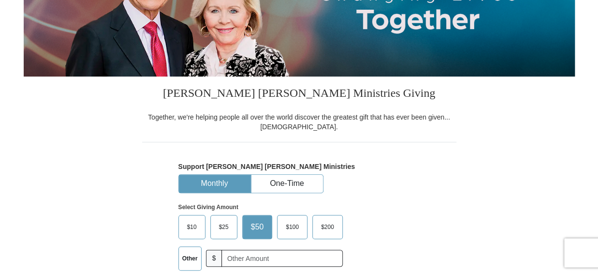
scroll to position [213, 0]
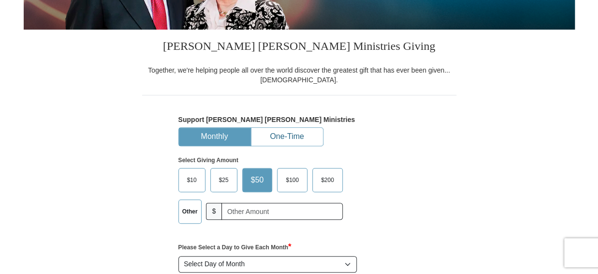
click at [293, 138] on button "One-Time" at bounding box center [287, 137] width 72 height 18
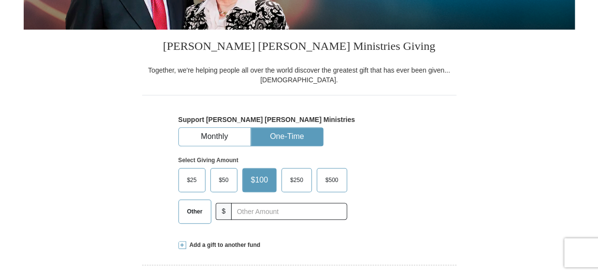
click at [225, 174] on span "$50" at bounding box center [223, 180] width 19 height 15
click at [0, 0] on input "$50" at bounding box center [0, 0] width 0 height 0
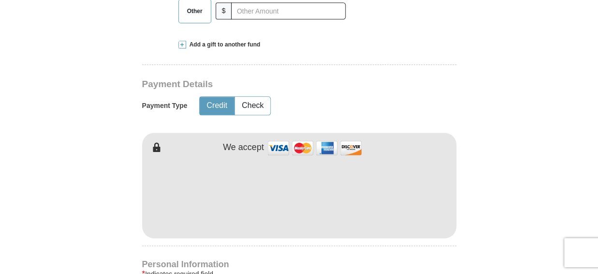
scroll to position [426, 0]
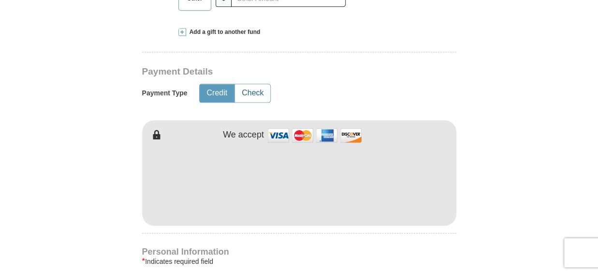
click at [253, 93] on button "Check" at bounding box center [252, 93] width 35 height 18
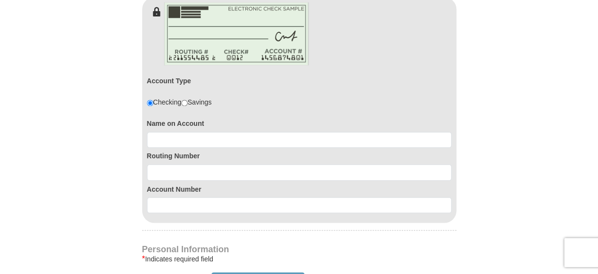
scroll to position [553, 0]
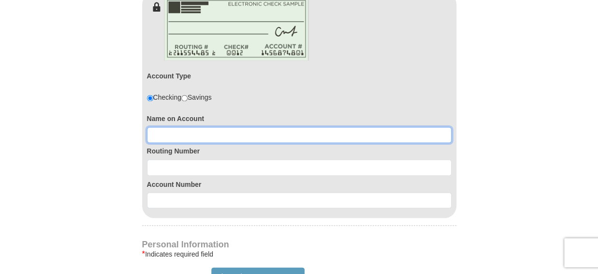
click at [173, 134] on input at bounding box center [299, 135] width 305 height 16
type input "Kevin Clubb"
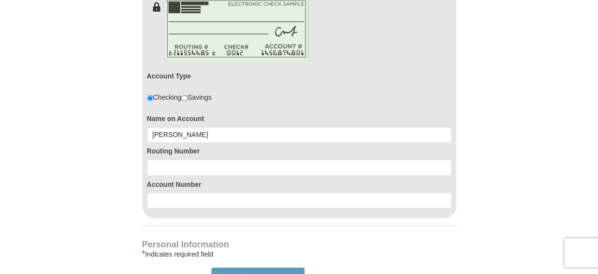
type input "Kevin"
type input "Clubb"
type input "kcbclubb@yahoo.com"
type input "3109 Whispering Willow ln"
type input "Las Vegas"
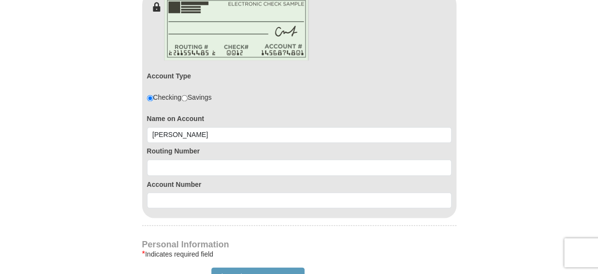
select select "NV"
type input "89108-4349"
type input "7024976418"
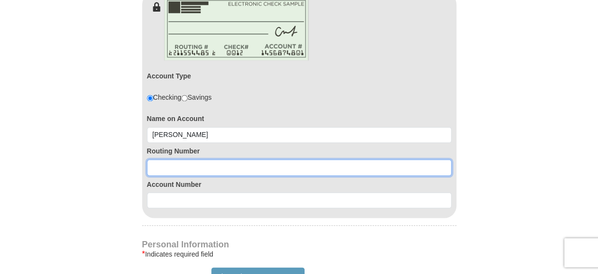
click at [160, 169] on input at bounding box center [299, 167] width 305 height 16
type input "122400724"
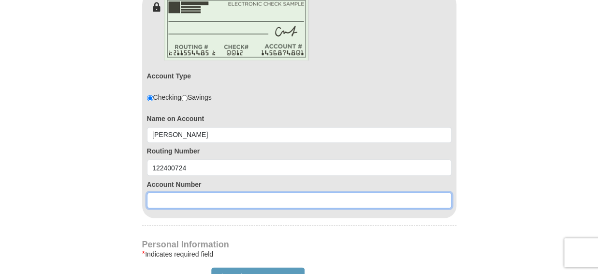
click at [162, 201] on input at bounding box center [299, 200] width 305 height 16
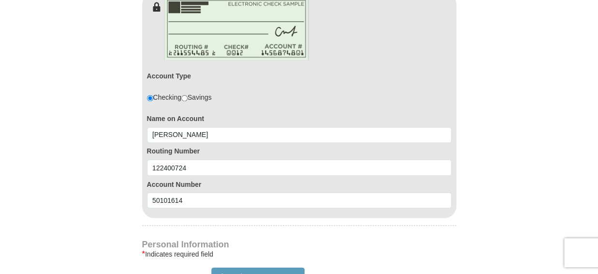
click at [113, 227] on form "Already have an account? Sign in for faster giving. Don't have an account? Crea…" at bounding box center [299, 137] width 551 height 1304
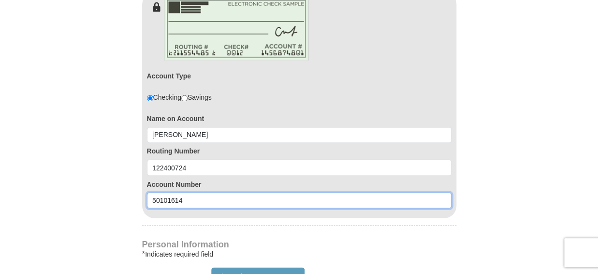
click at [180, 200] on input "50101614" at bounding box center [299, 200] width 305 height 16
type input "501016147087"
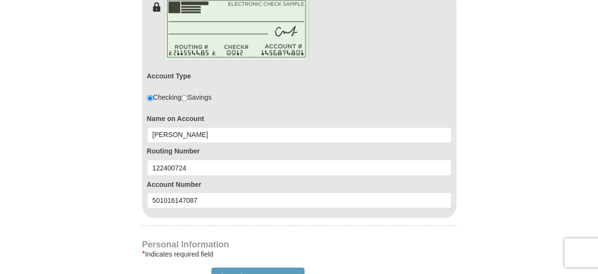
click at [99, 221] on form "Already have an account? Sign in for faster giving. Don't have an account? Crea…" at bounding box center [299, 137] width 551 height 1304
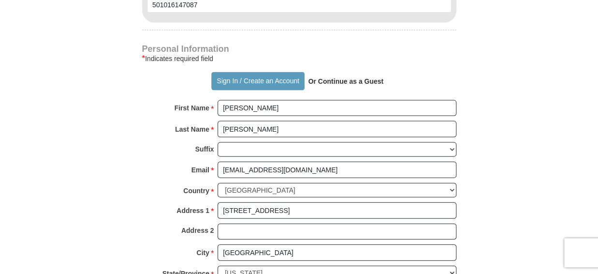
scroll to position [766, 0]
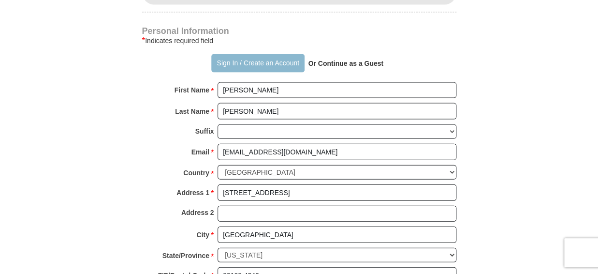
click at [224, 58] on button "Sign In / Create an Account" at bounding box center [257, 63] width 93 height 18
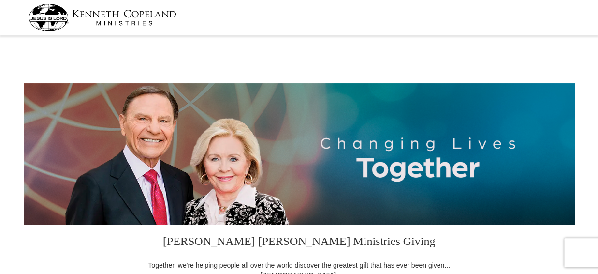
select select "NV"
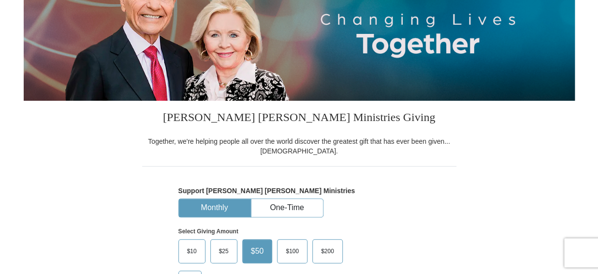
scroll to position [170, 0]
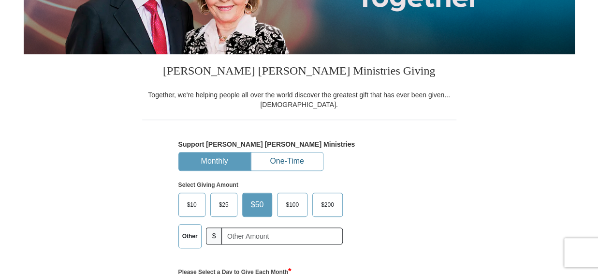
click at [298, 160] on button "One-Time" at bounding box center [287, 161] width 72 height 18
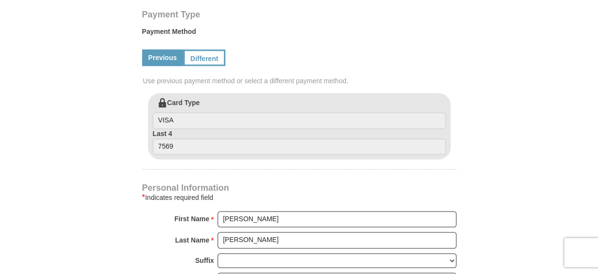
scroll to position [468, 0]
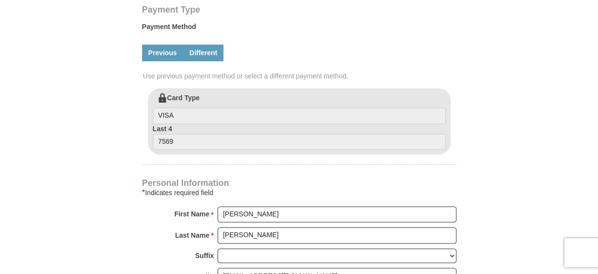
click at [200, 55] on link "Different" at bounding box center [203, 52] width 41 height 16
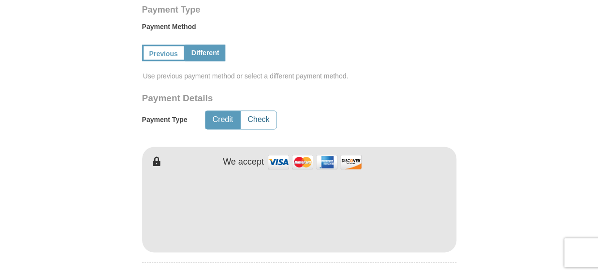
click at [271, 123] on button "Check" at bounding box center [258, 120] width 35 height 18
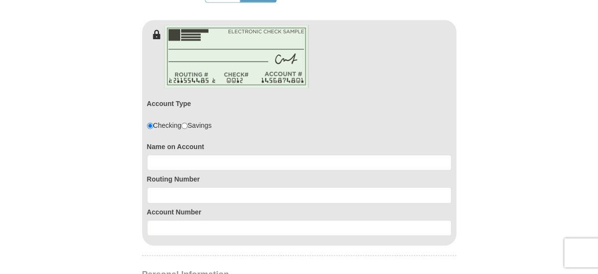
scroll to position [638, 0]
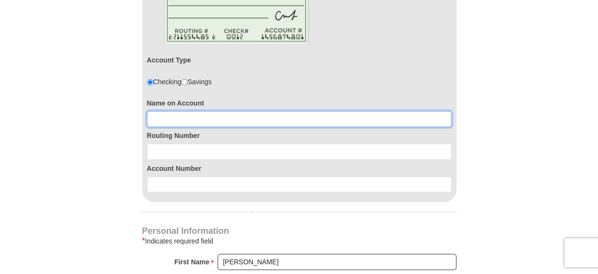
click at [160, 116] on input at bounding box center [299, 119] width 305 height 16
type input "Kevin Clubb"
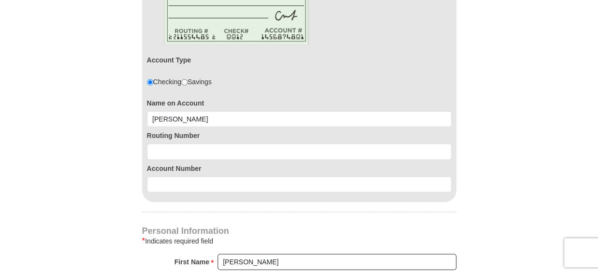
type input "3109 Whispering Willow ln"
type input "7024976418"
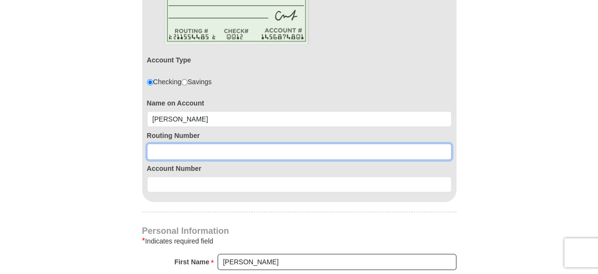
click at [159, 152] on input at bounding box center [299, 151] width 305 height 16
type input "122400724"
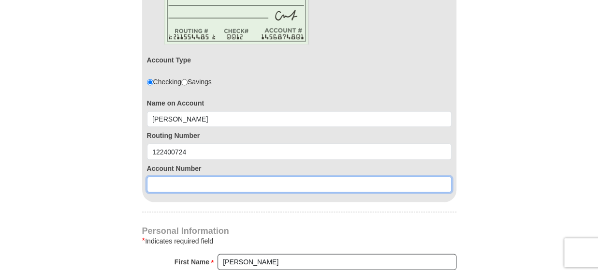
click at [166, 183] on input at bounding box center [299, 184] width 305 height 16
type input "501016147087"
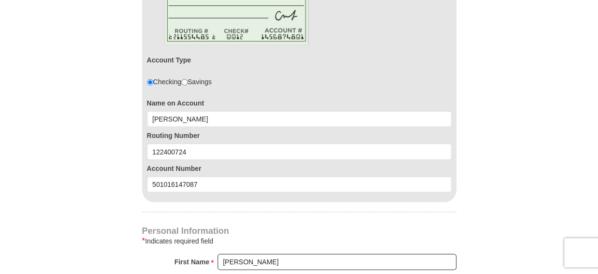
click at [96, 199] on form "Kenneth Copeland Ministries Giving Together, we're helping people all over the …" at bounding box center [299, 28] width 551 height 1257
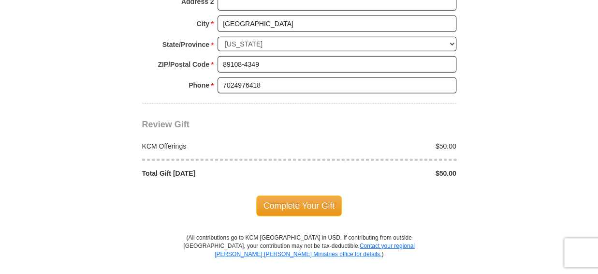
scroll to position [1021, 0]
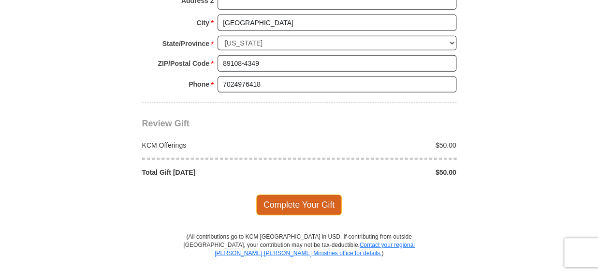
click at [306, 200] on span "Complete Your Gift" at bounding box center [299, 204] width 86 height 20
